Goal: Task Accomplishment & Management: Complete application form

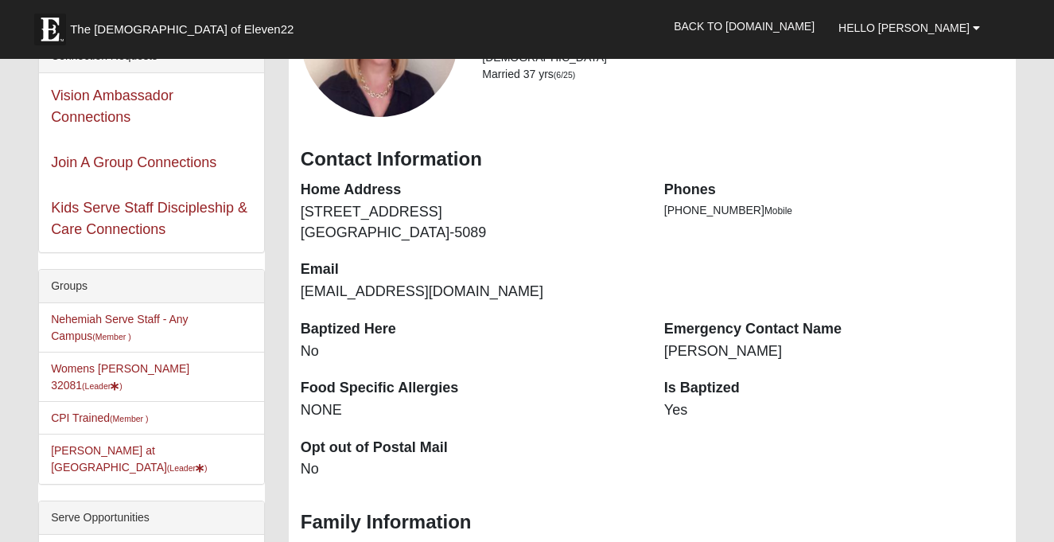
scroll to position [203, 0]
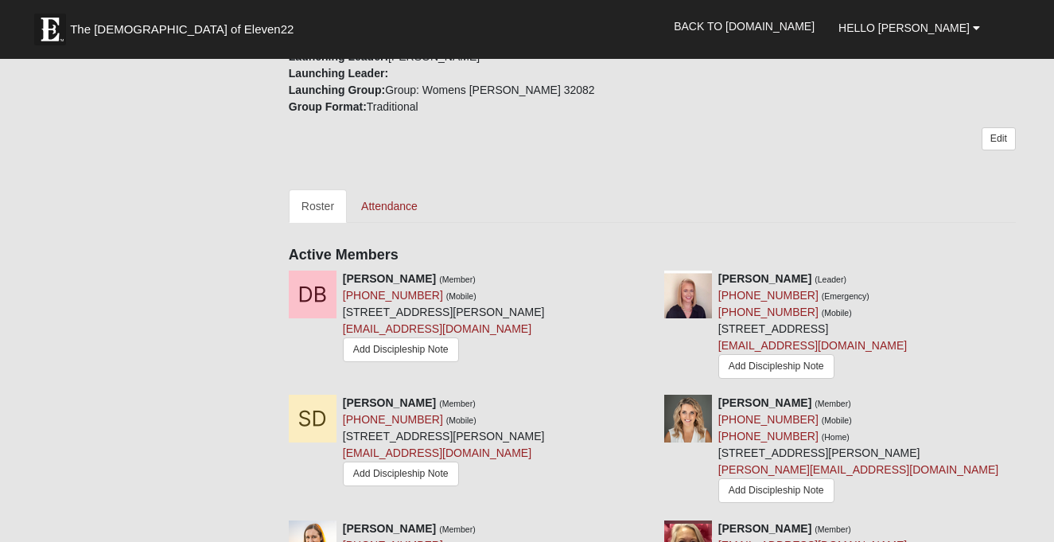
scroll to position [582, 0]
click at [399, 190] on link "Attendance" at bounding box center [389, 206] width 82 height 33
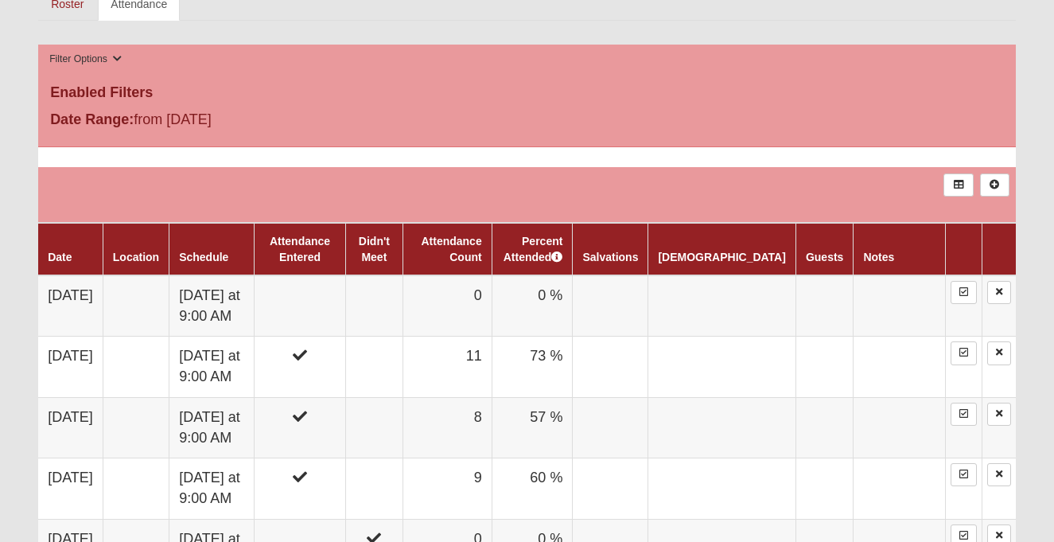
scroll to position [771, 0]
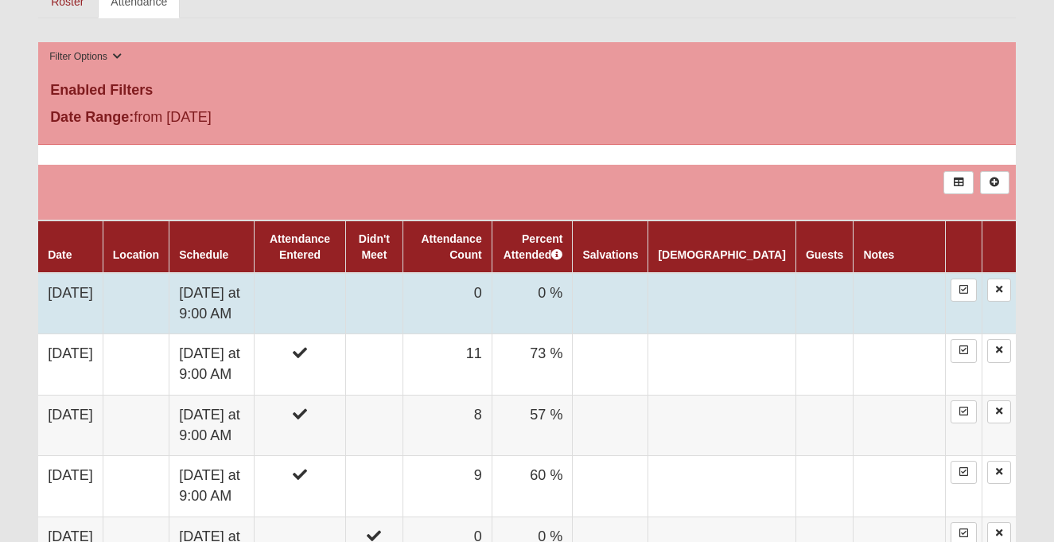
click at [573, 296] on td "0 %" at bounding box center [532, 303] width 81 height 61
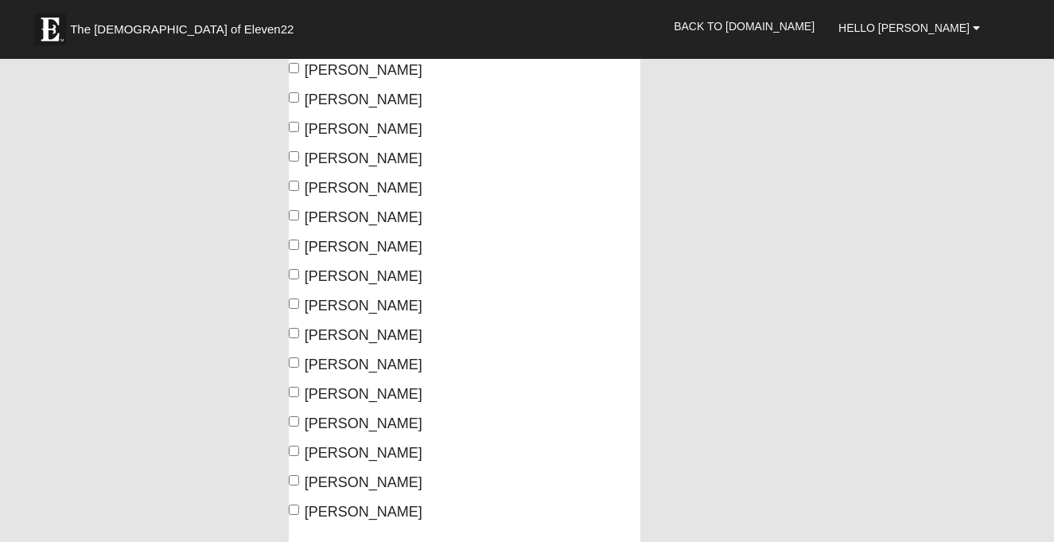
scroll to position [209, 0]
click at [297, 360] on input "Opaczewski, Milli" at bounding box center [294, 362] width 10 height 10
checkbox input "true"
click at [294, 449] on input "Schafer, Colleen" at bounding box center [294, 450] width 10 height 10
checkbox input "true"
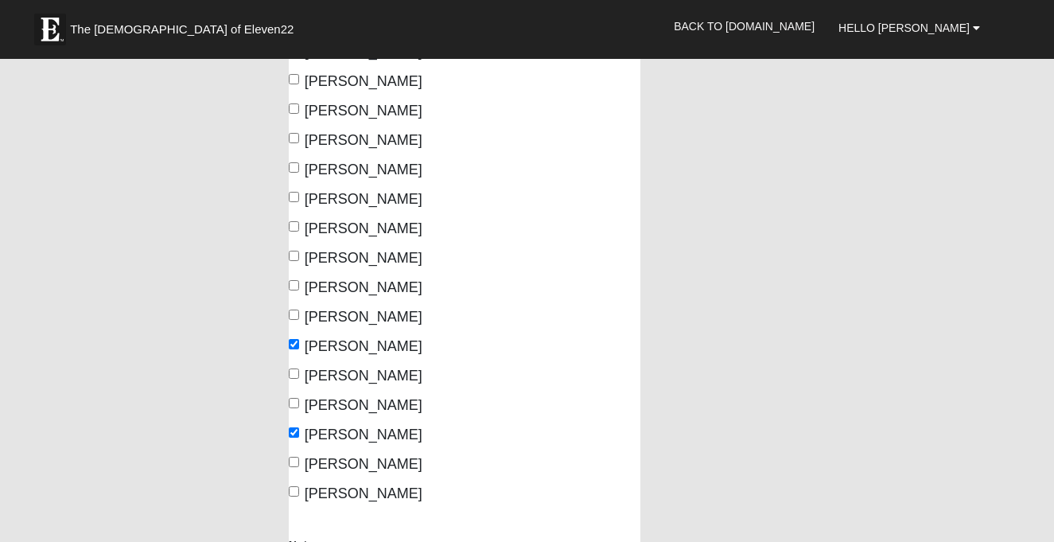
scroll to position [230, 0]
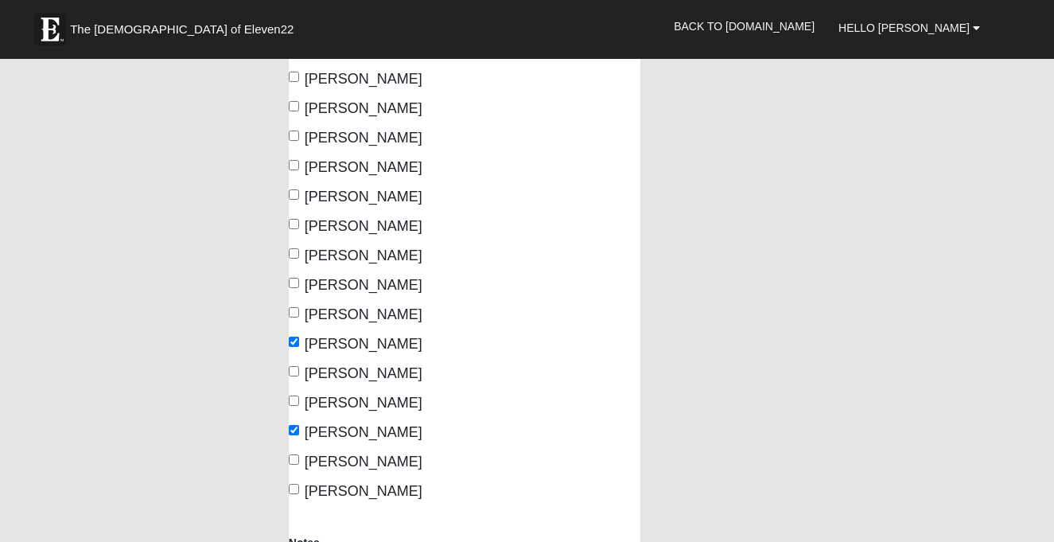
click at [296, 313] on input "Nolan, Kylie" at bounding box center [294, 312] width 10 height 10
checkbox input "true"
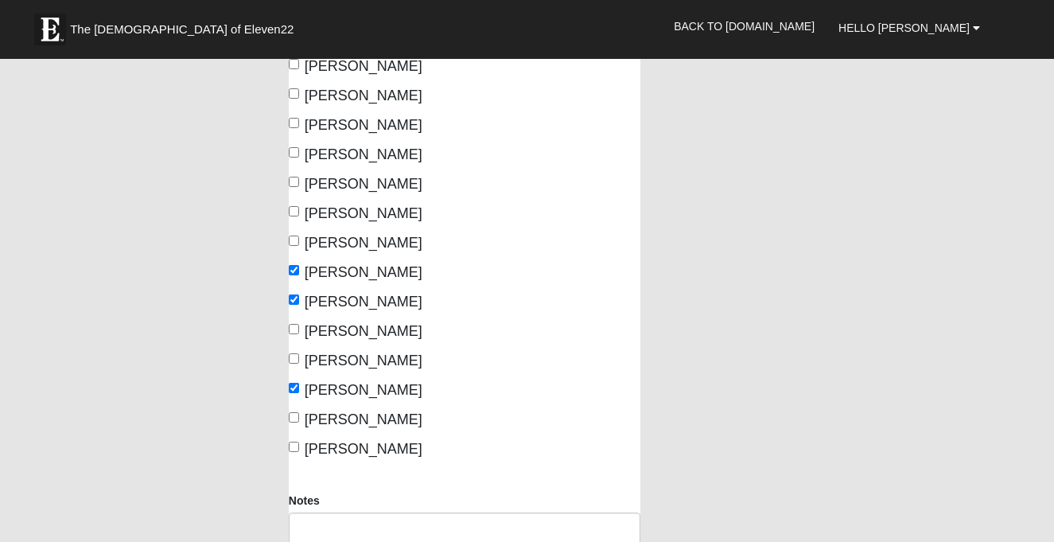
scroll to position [273, 0]
click at [294, 356] on input "Rice, Cassi" at bounding box center [294, 357] width 10 height 10
checkbox input "true"
click at [295, 239] on input "Lustig, Jen" at bounding box center [294, 240] width 10 height 10
checkbox input "true"
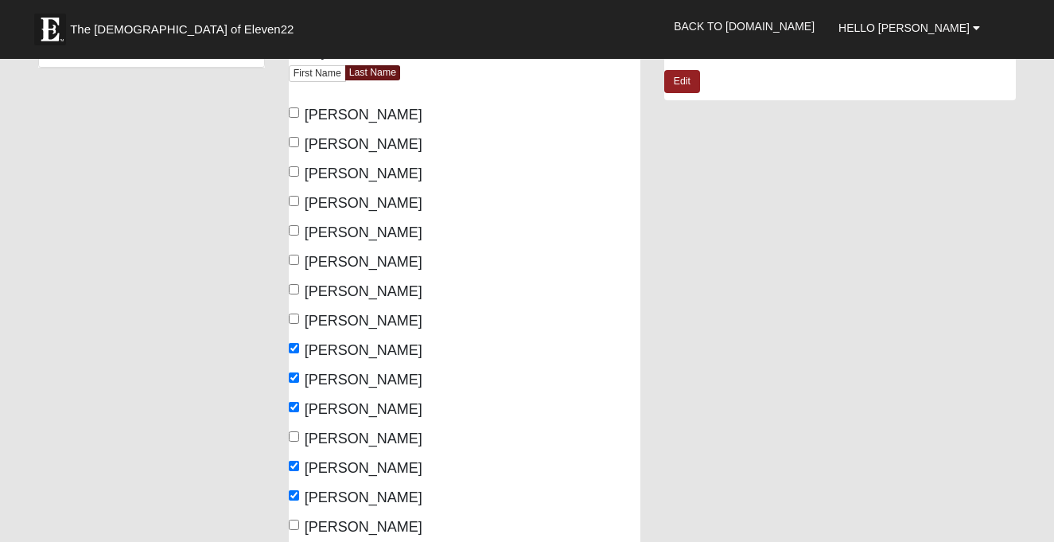
scroll to position [160, 0]
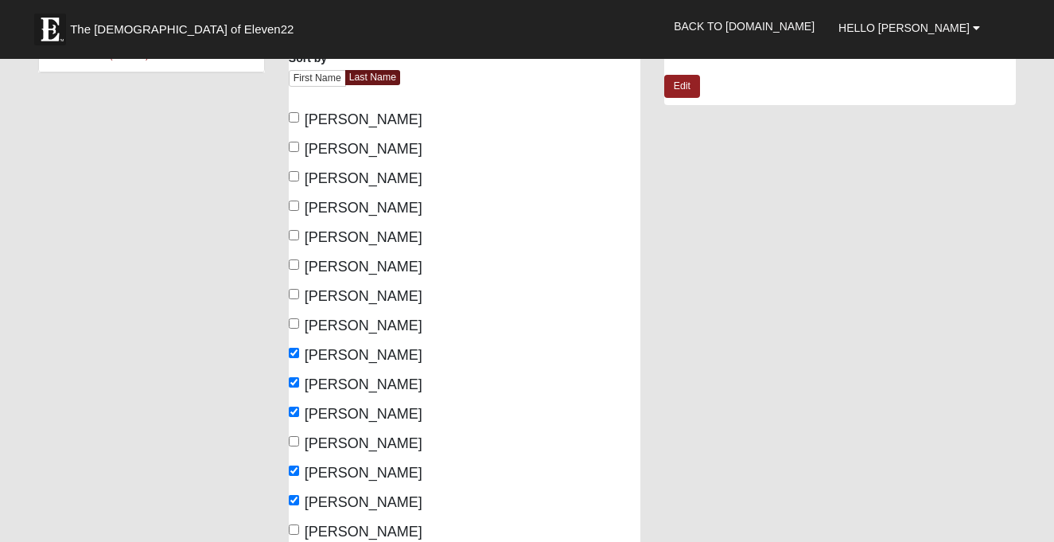
click at [296, 233] on input "Hayes, Jessica" at bounding box center [294, 235] width 10 height 10
checkbox input "true"
click at [296, 179] on input "Dehner, Sherry" at bounding box center [294, 176] width 10 height 10
checkbox input "true"
click at [296, 203] on input "Dudenkov, Liliya" at bounding box center [294, 205] width 10 height 10
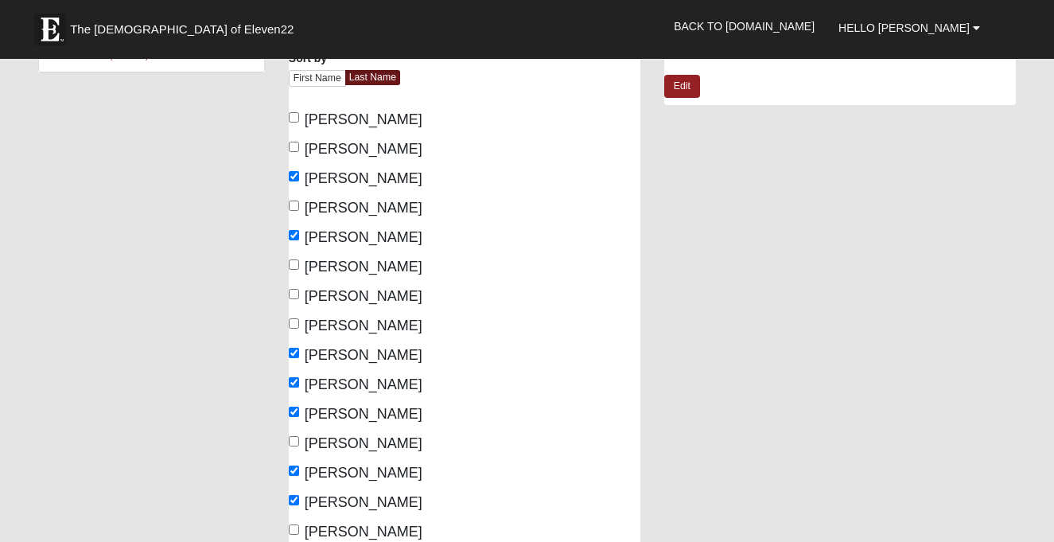
checkbox input "true"
click at [296, 119] on input "Beringuel, Dianne" at bounding box center [294, 117] width 10 height 10
checkbox input "true"
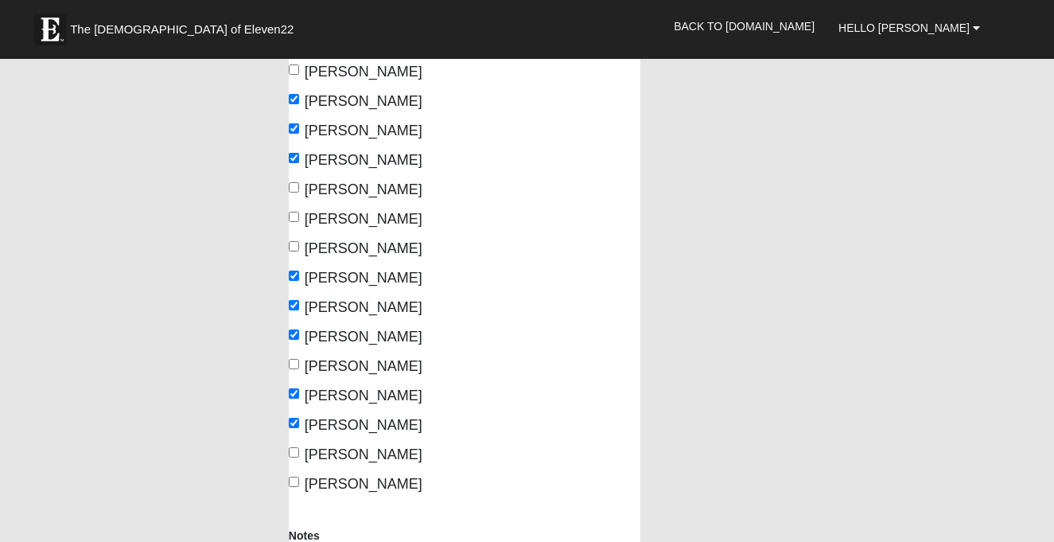
scroll to position [238, 0]
click at [294, 365] on input "Palmer, Shauna" at bounding box center [294, 363] width 10 height 10
checkbox input "true"
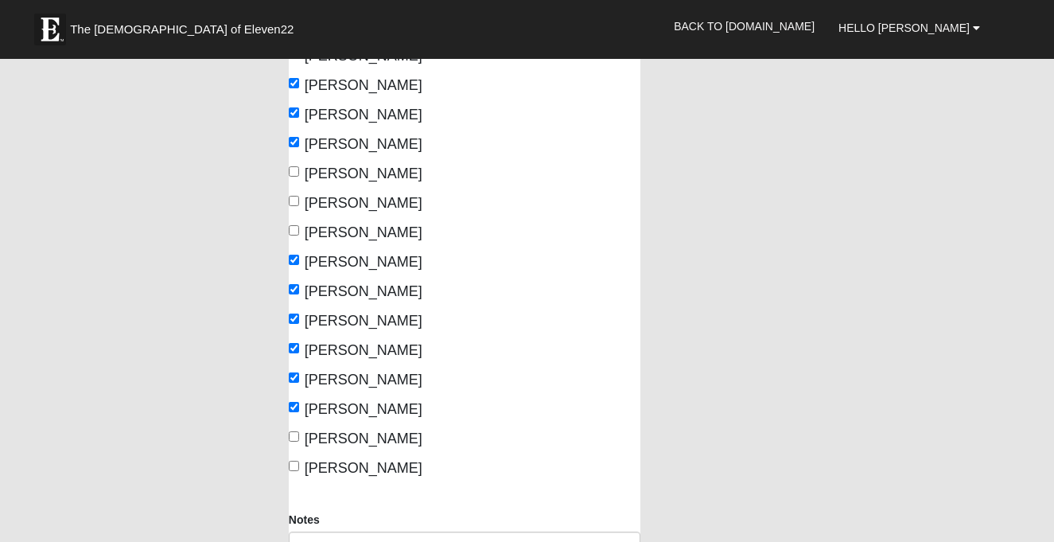
scroll to position [257, 0]
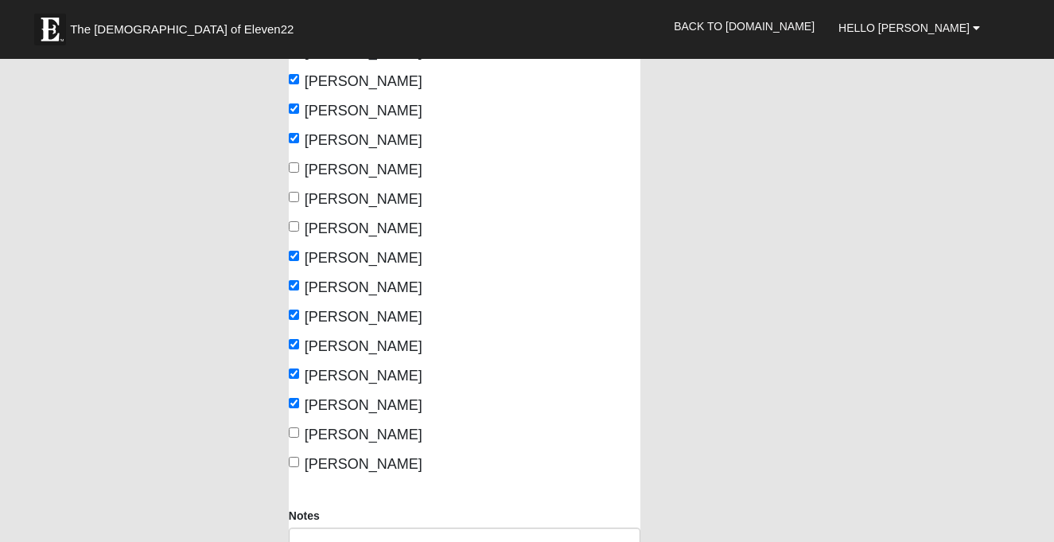
click at [298, 435] on label "Seposs, Lisa" at bounding box center [356, 434] width 134 height 21
click at [298, 435] on input "Seposs, Lisa" at bounding box center [294, 432] width 10 height 10
checkbox input "true"
click at [294, 461] on input "Zavala, Shannon" at bounding box center [294, 462] width 10 height 10
checkbox input "true"
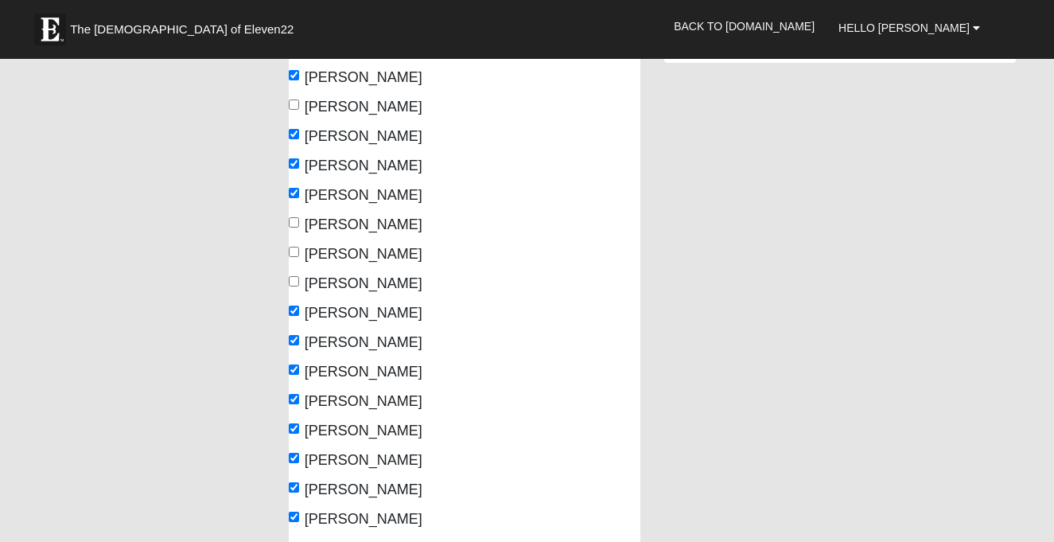
scroll to position [339, 0]
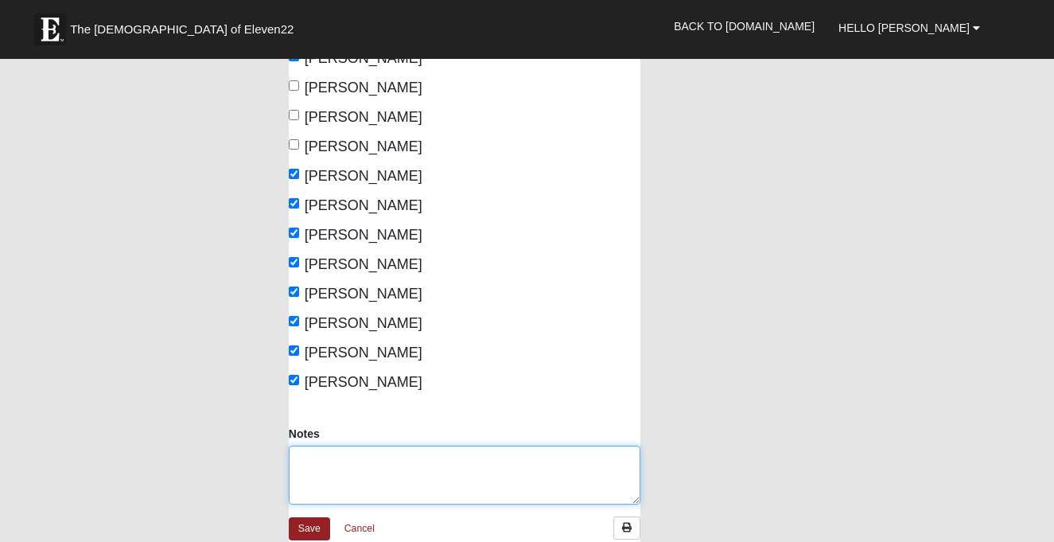
click at [305, 461] on textarea "Notes" at bounding box center [465, 474] width 352 height 59
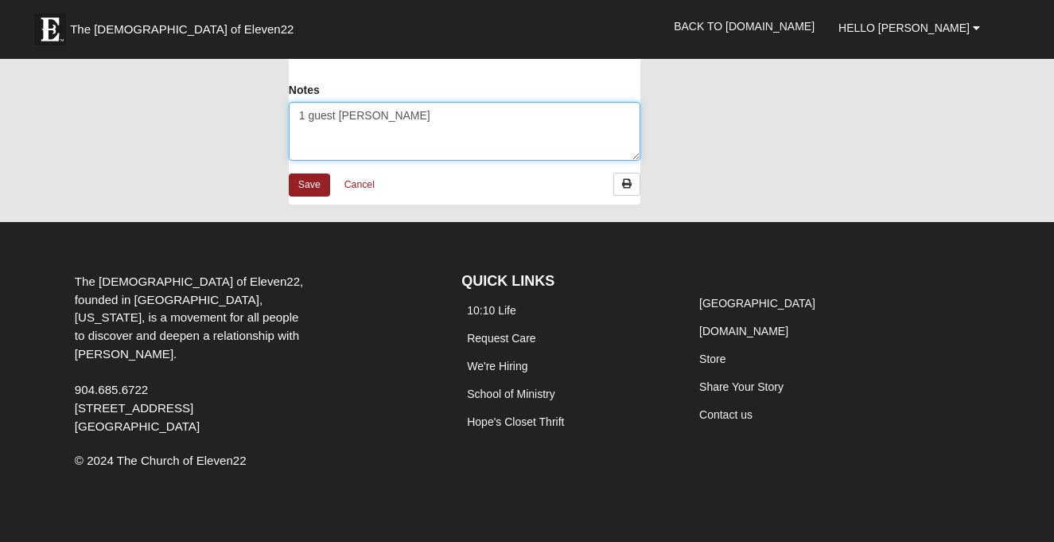
scroll to position [682, 0]
type textarea "1 guest Jennifer Boyd"
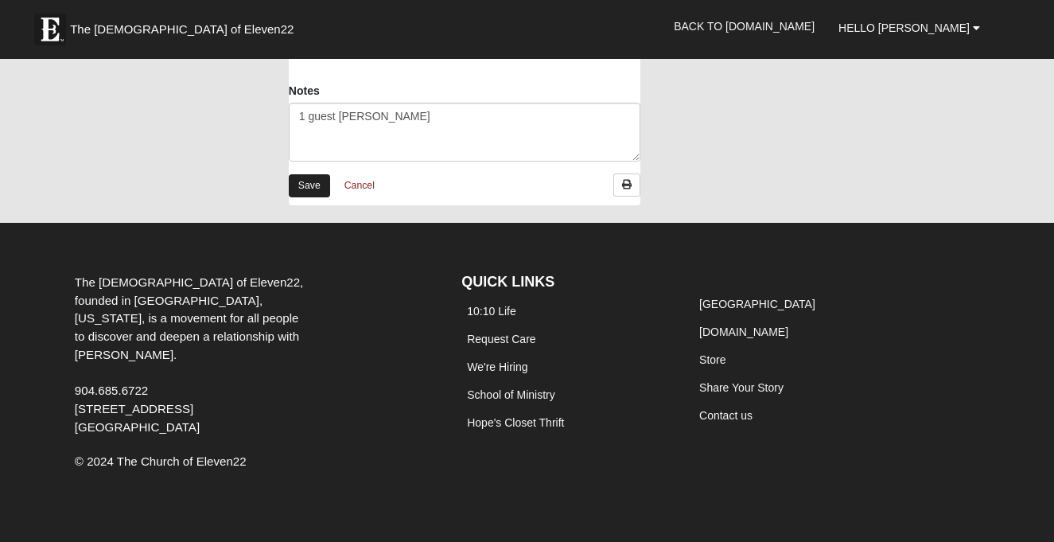
click at [306, 185] on link "Save" at bounding box center [309, 185] width 41 height 23
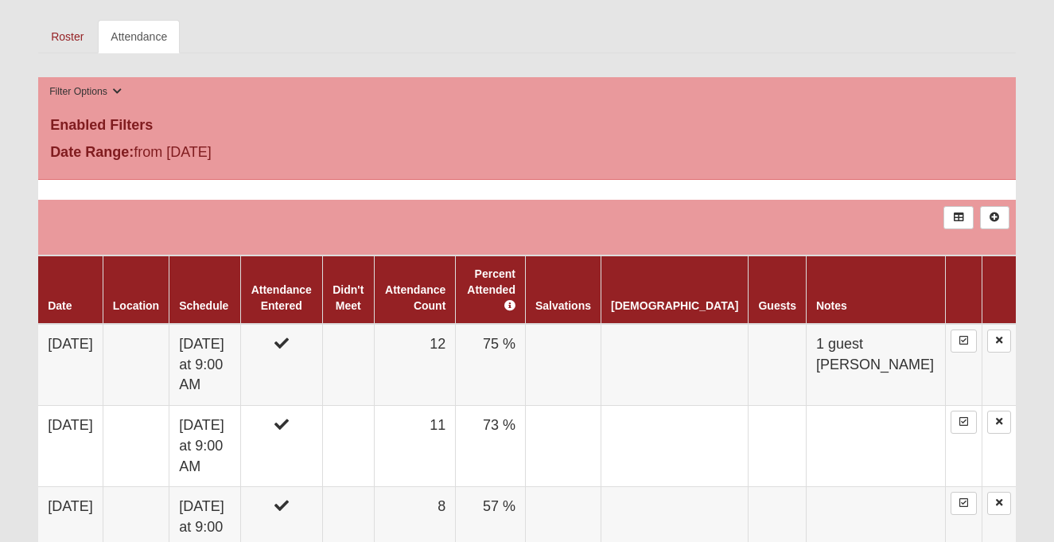
scroll to position [858, 0]
